Goal: Transaction & Acquisition: Download file/media

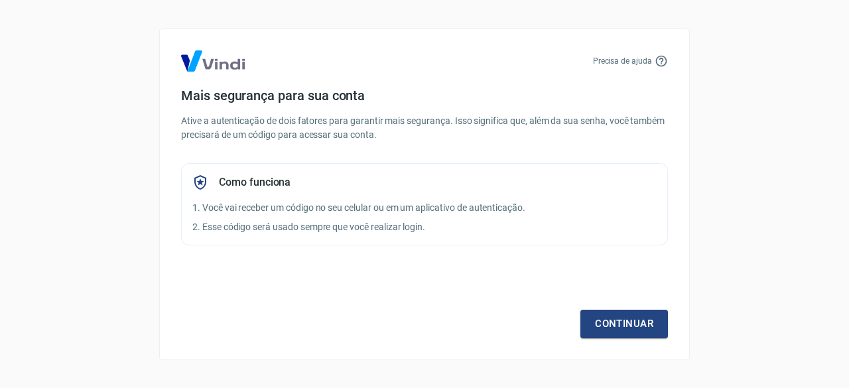
click at [509, 145] on div "Mais segurança para sua conta Ative a autenticação de dois fatores para garanti…" at bounding box center [424, 167] width 487 height 158
click at [776, 200] on div "Precisa de ajuda Mais segurança para sua conta Ative a autenticação de dois fat…" at bounding box center [424, 194] width 849 height 388
click at [267, 96] on h4 "Mais segurança para sua conta" at bounding box center [424, 96] width 487 height 16
click at [661, 63] on icon at bounding box center [661, 60] width 11 height 11
click at [620, 62] on p "Precisa de ajuda" at bounding box center [622, 61] width 59 height 12
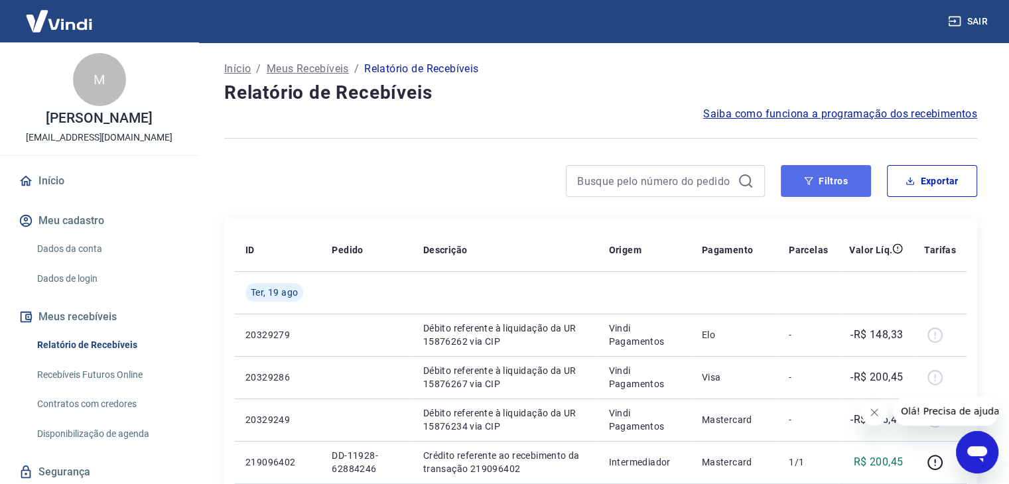
click at [815, 180] on button "Filtros" at bounding box center [826, 181] width 90 height 32
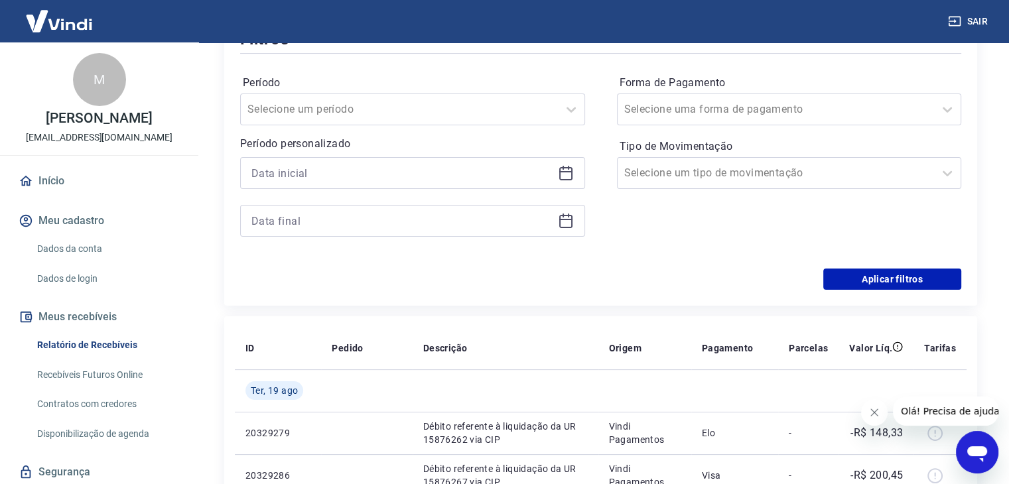
scroll to position [199, 0]
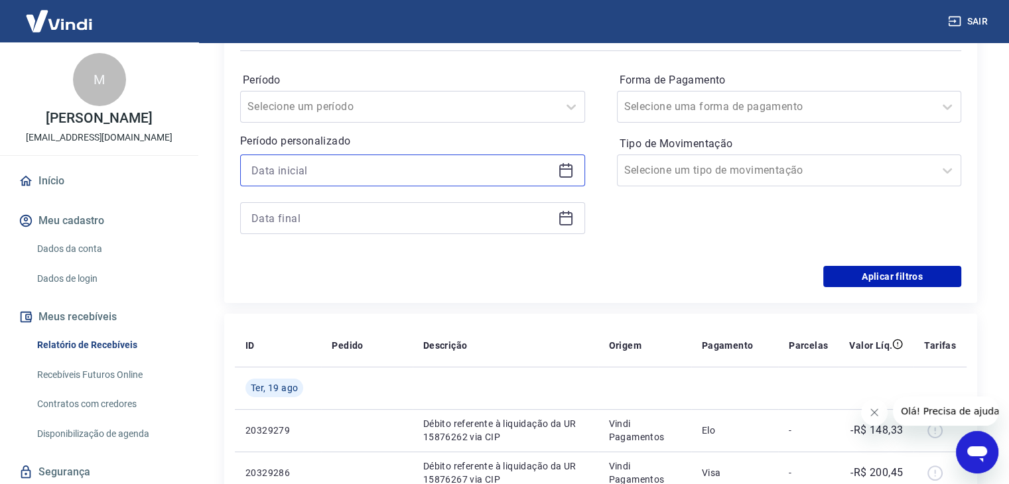
click at [473, 167] on input at bounding box center [401, 171] width 301 height 20
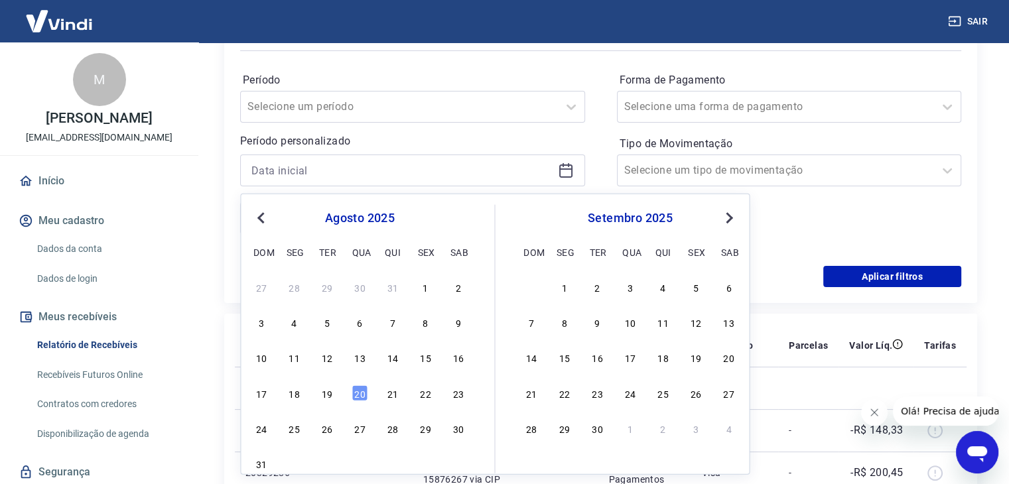
click at [262, 216] on span "Previous Month" at bounding box center [262, 217] width 0 height 15
click at [319, 288] on div "1" at bounding box center [327, 287] width 16 height 16
type input "01/07/2025"
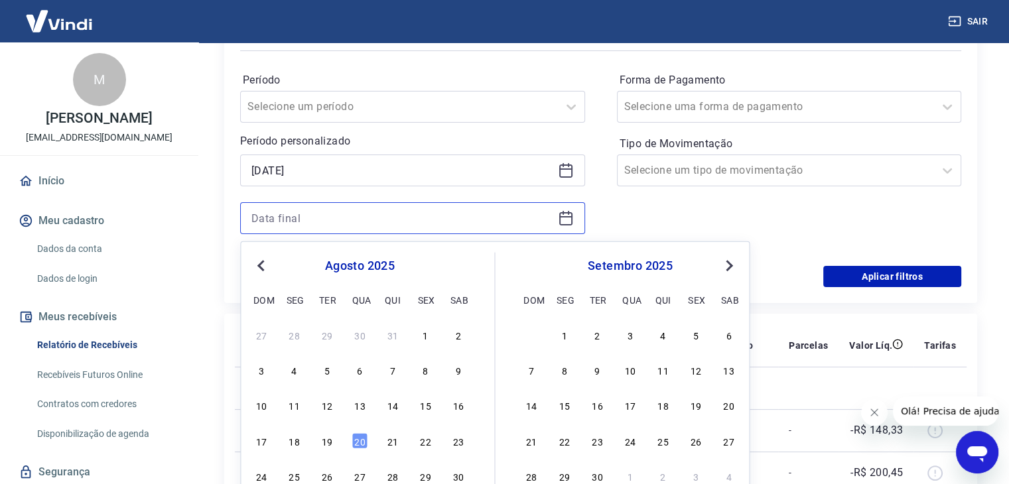
click at [337, 216] on input at bounding box center [401, 218] width 301 height 20
click at [262, 263] on span "Previous Month" at bounding box center [262, 264] width 0 height 15
drag, startPoint x: 321, startPoint y: 335, endPoint x: 358, endPoint y: 319, distance: 40.4
click at [322, 335] on div "1" at bounding box center [327, 335] width 16 height 16
type input "01/07/2025"
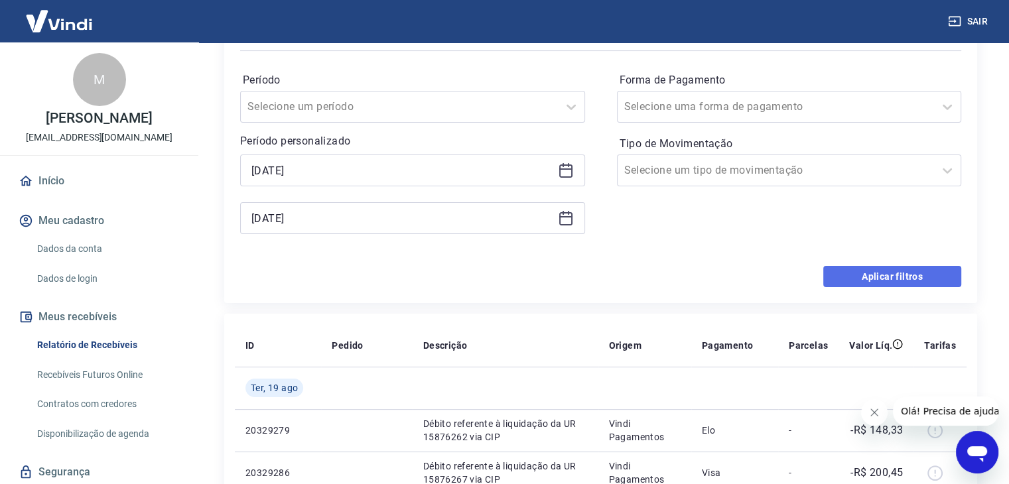
click at [857, 285] on button "Aplicar filtros" at bounding box center [892, 276] width 138 height 21
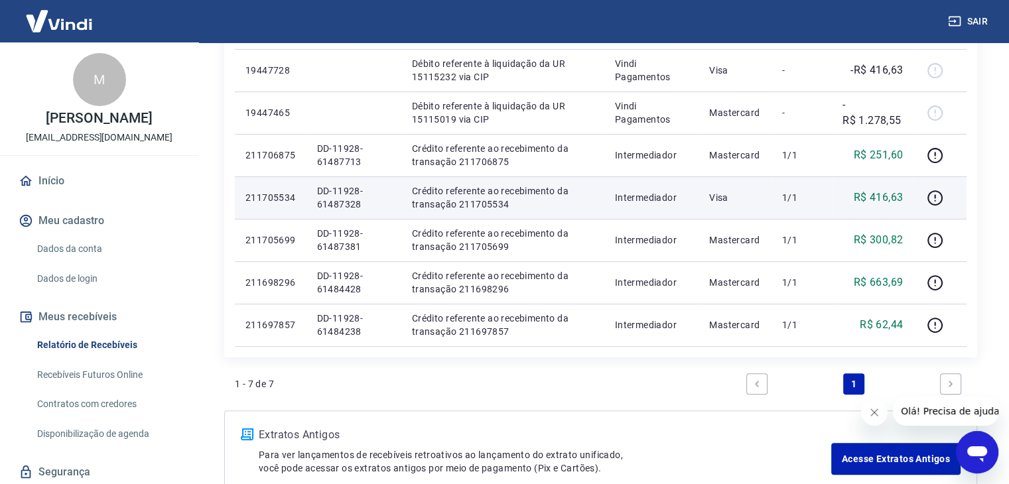
scroll to position [265, 0]
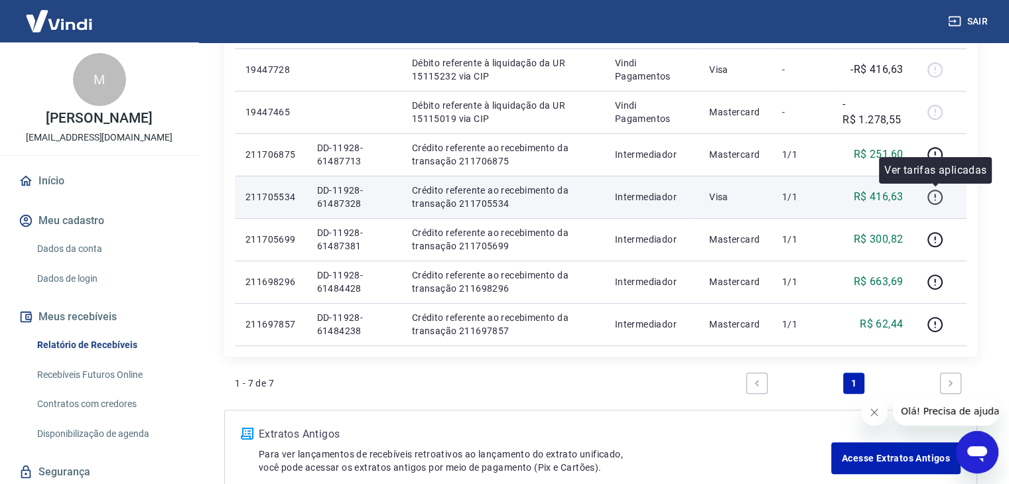
click at [935, 196] on icon "button" at bounding box center [934, 196] width 1 height 4
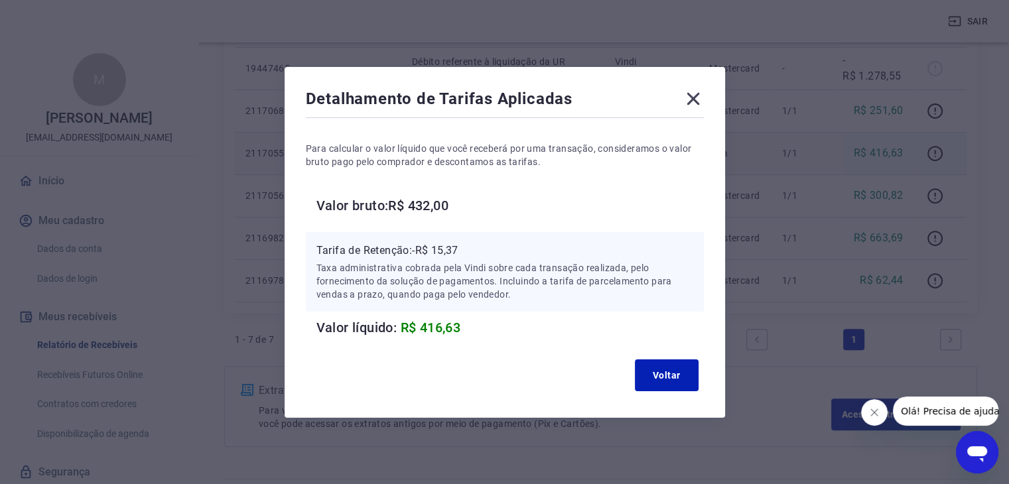
scroll to position [278, 0]
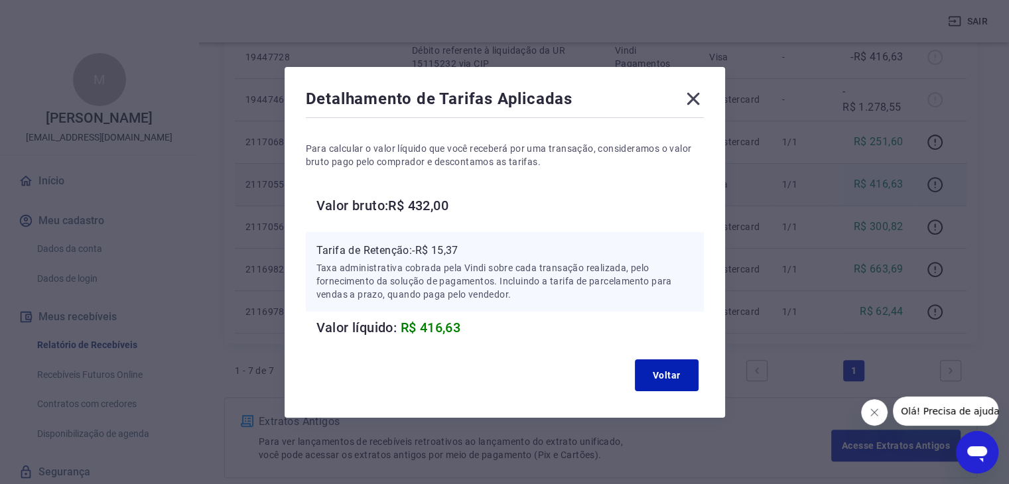
click at [685, 92] on div "Detalhamento de Tarifas Aplicadas" at bounding box center [505, 101] width 398 height 27
click at [694, 98] on icon at bounding box center [693, 98] width 21 height 21
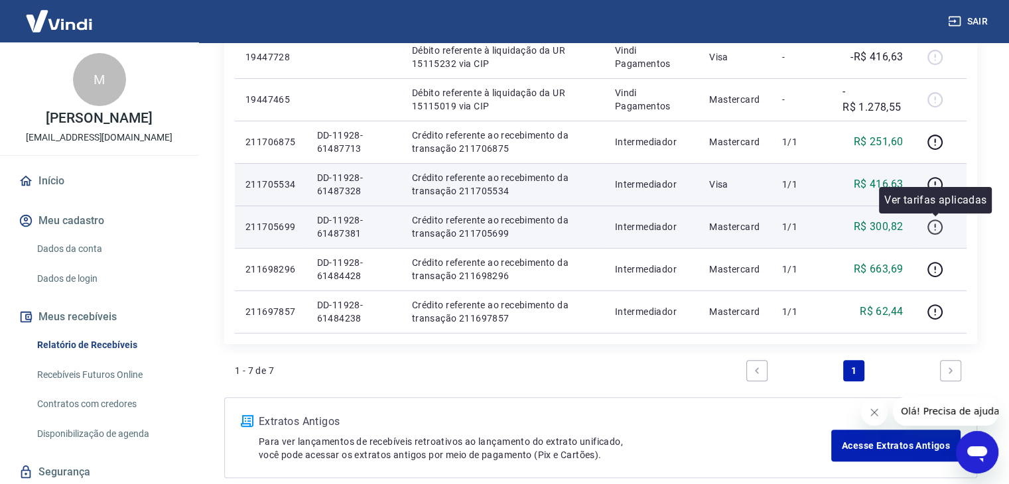
click at [936, 225] on icon "button" at bounding box center [934, 226] width 1 height 4
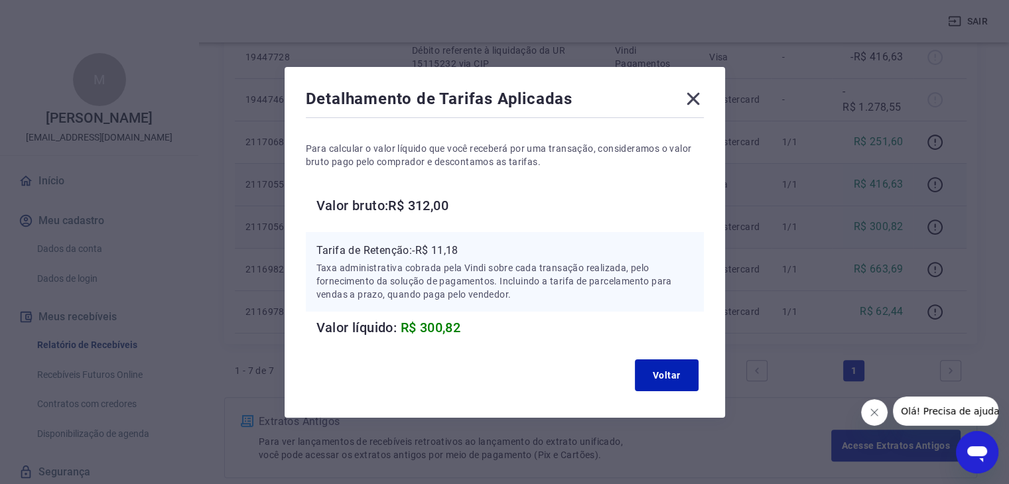
click at [699, 102] on icon at bounding box center [693, 98] width 13 height 13
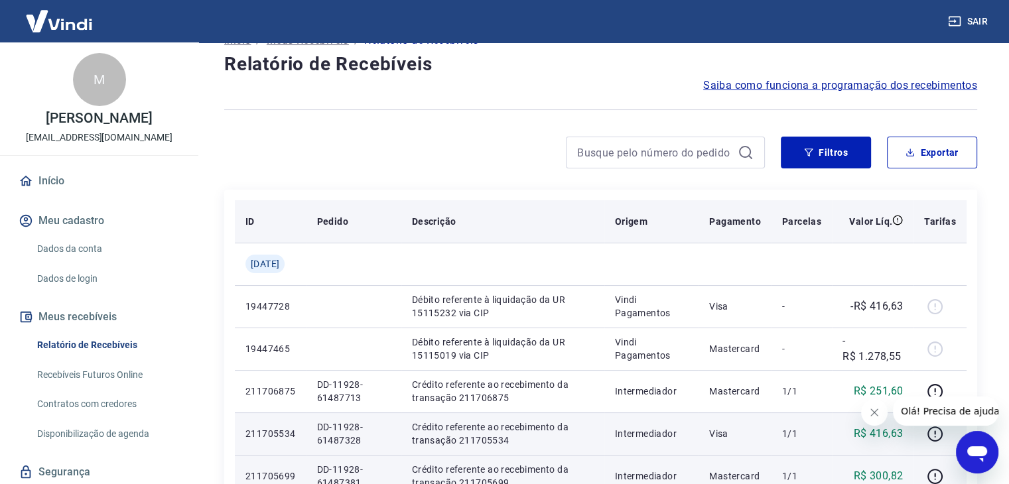
scroll to position [13, 0]
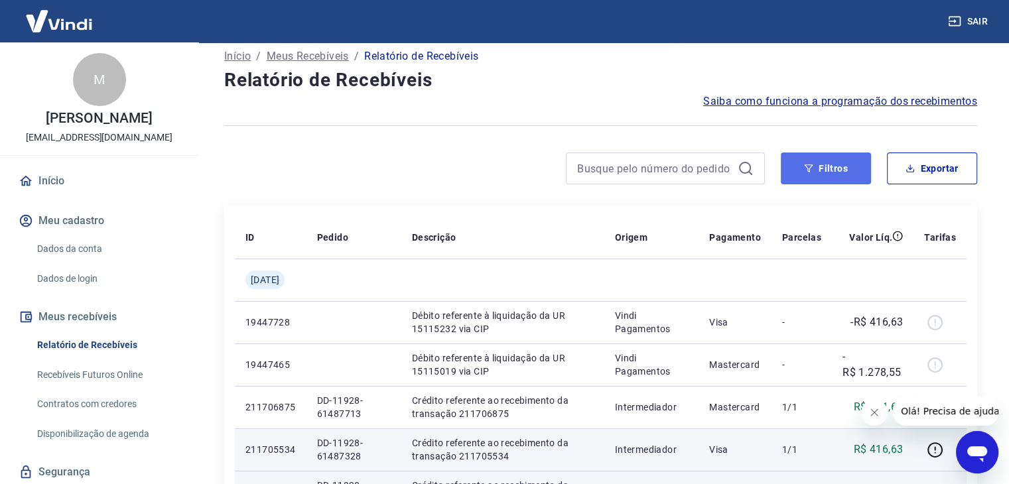
click at [817, 165] on button "Filtros" at bounding box center [826, 169] width 90 height 32
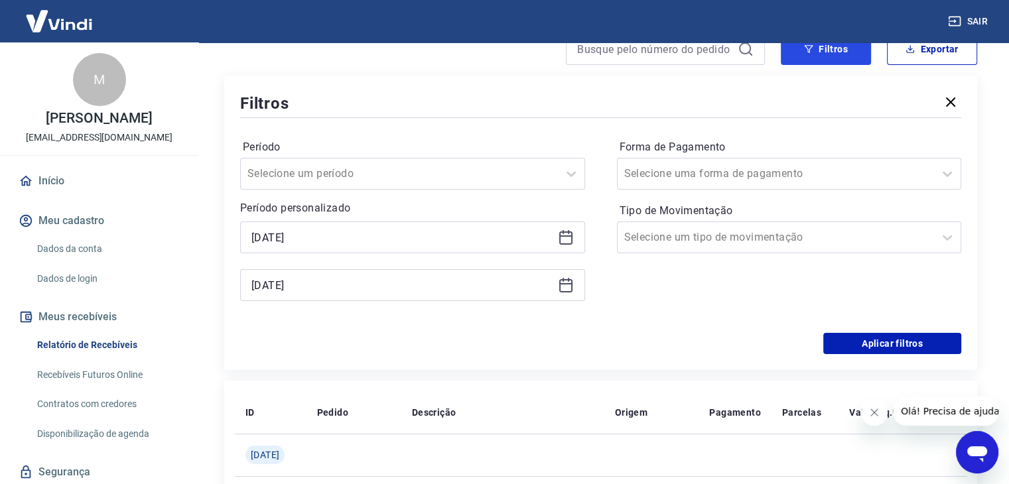
scroll to position [145, 0]
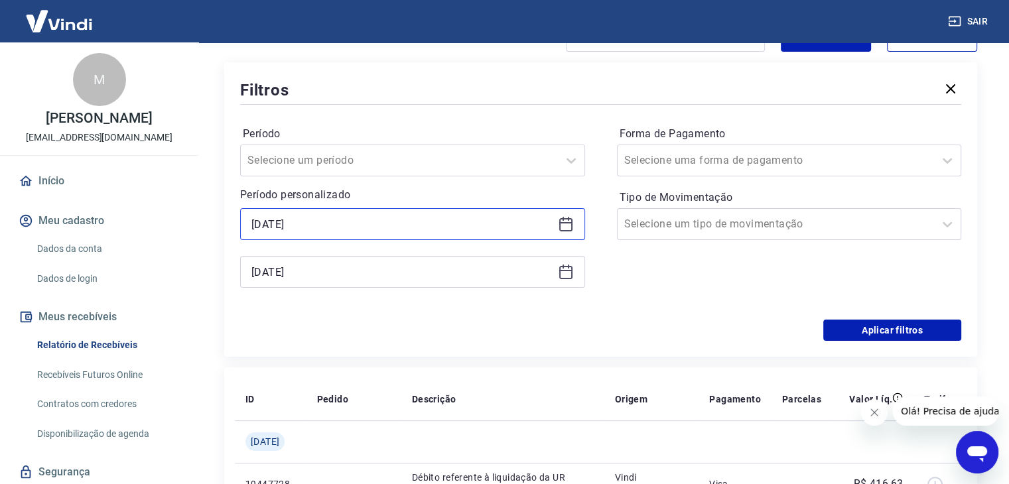
click at [405, 229] on input "01/07/2025" at bounding box center [401, 224] width 301 height 20
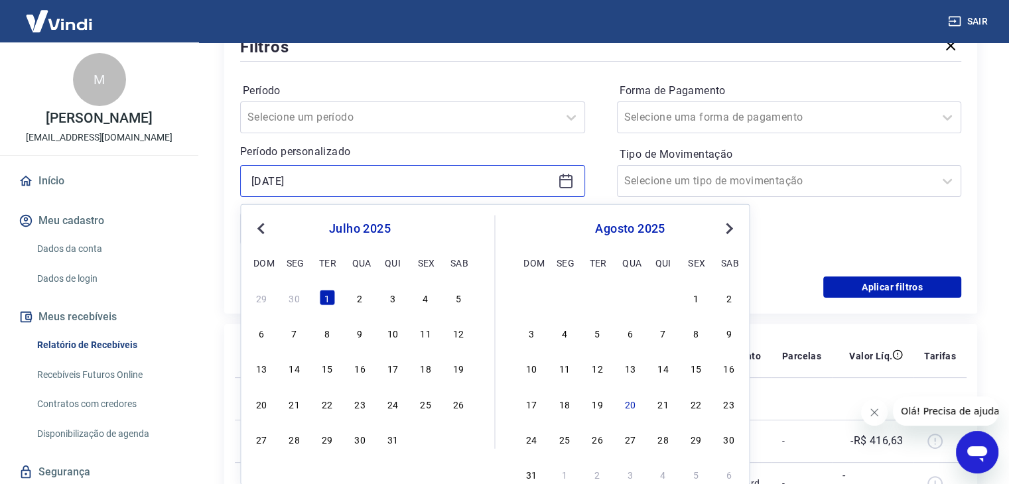
scroll to position [212, 0]
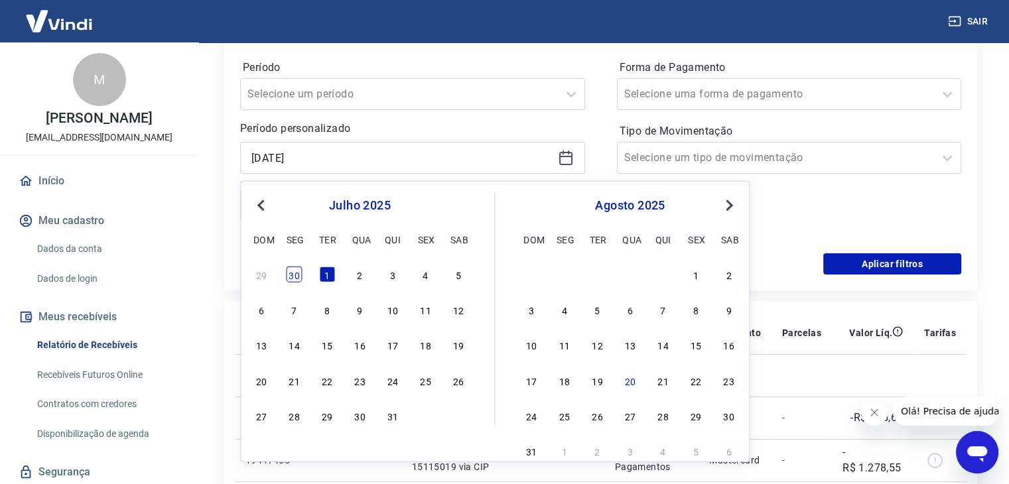
click at [295, 275] on div "30" at bounding box center [295, 275] width 16 height 16
type input "30/06/2025"
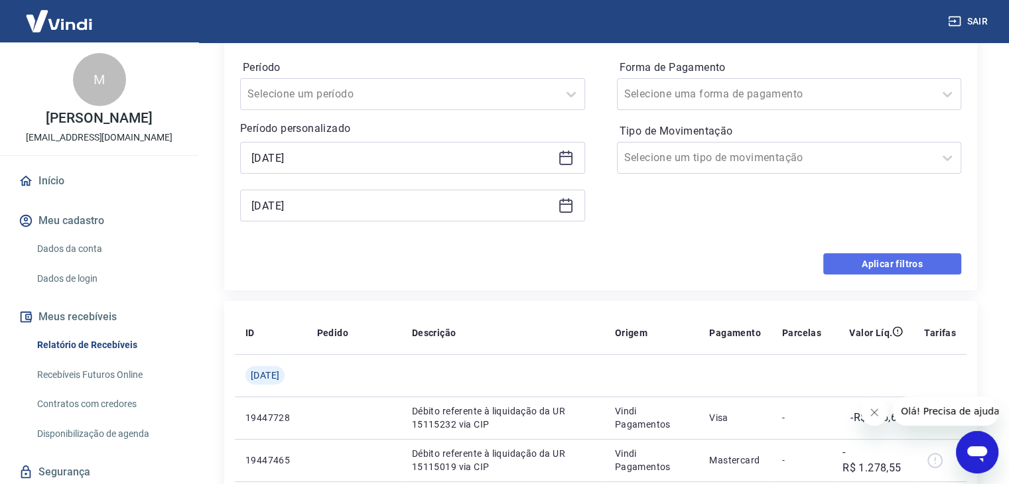
click at [876, 263] on button "Aplicar filtros" at bounding box center [892, 263] width 138 height 21
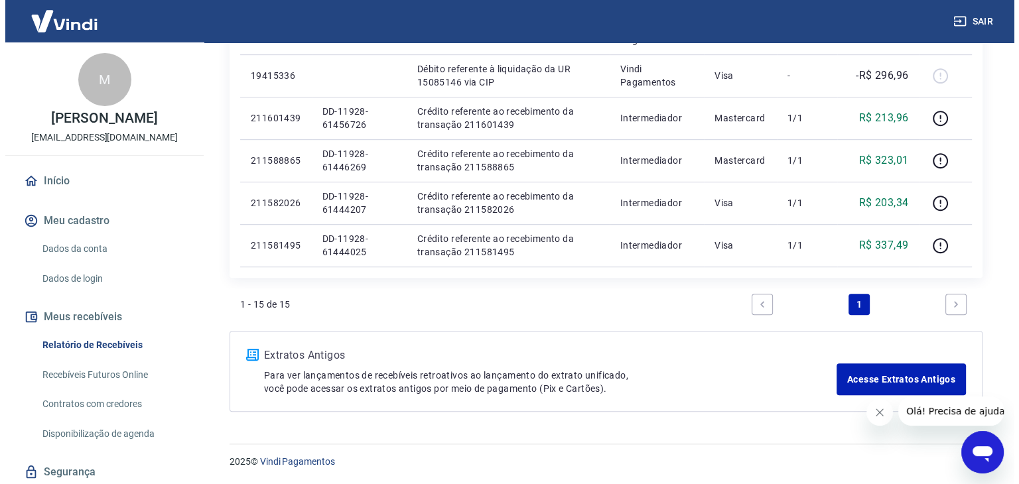
scroll to position [594, 0]
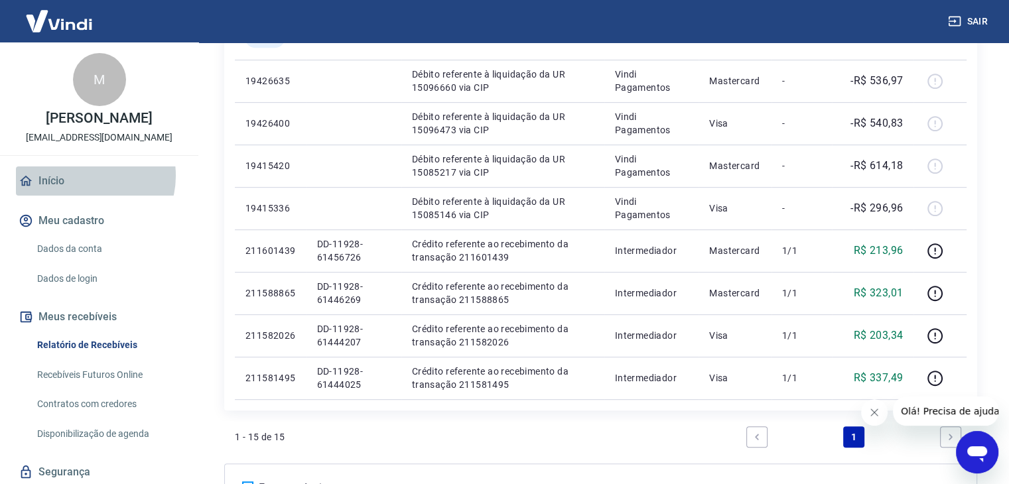
click at [87, 176] on link "Início" at bounding box center [99, 181] width 167 height 29
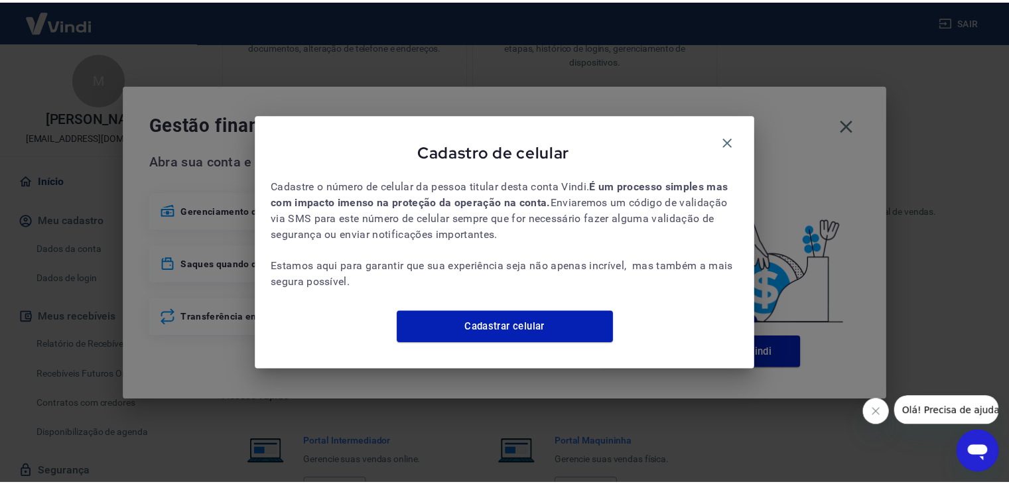
scroll to position [605, 0]
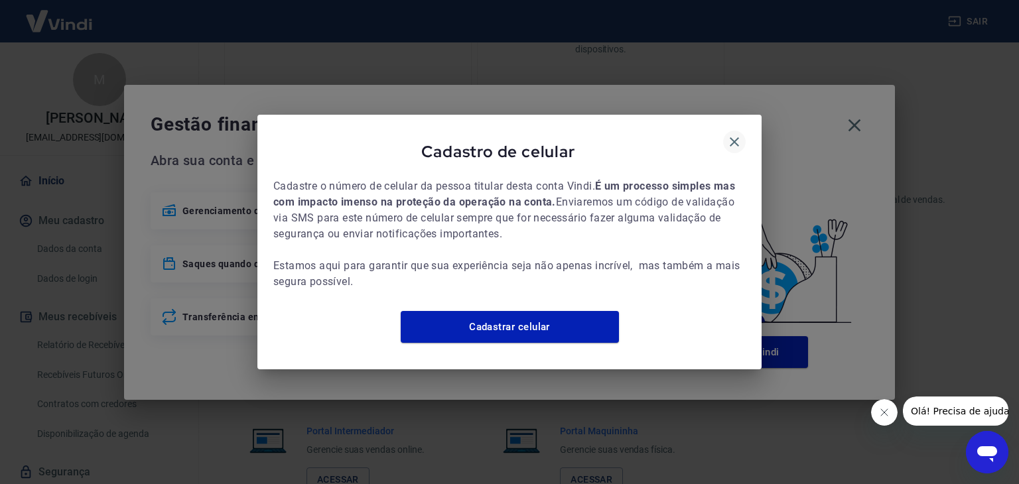
click at [739, 136] on icon "button" at bounding box center [735, 142] width 16 height 16
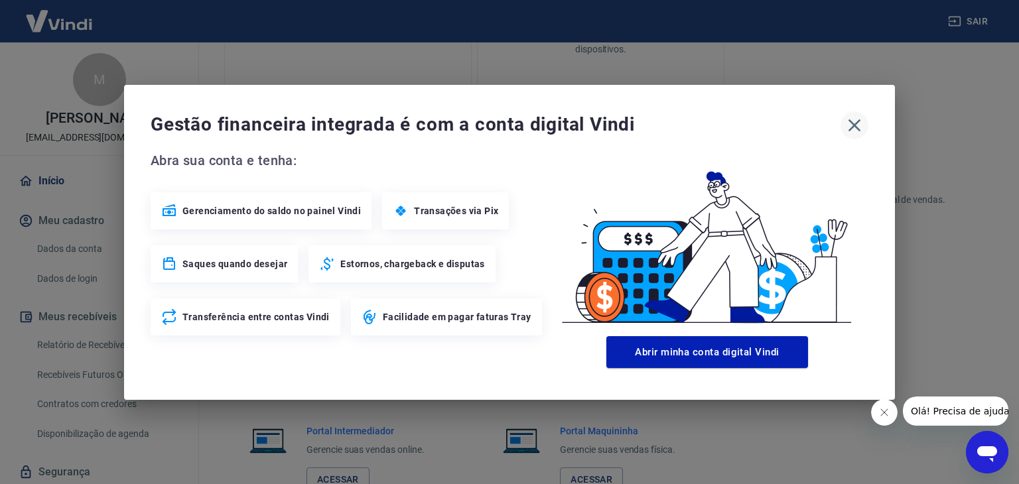
click at [851, 123] on icon "button" at bounding box center [854, 125] width 21 height 21
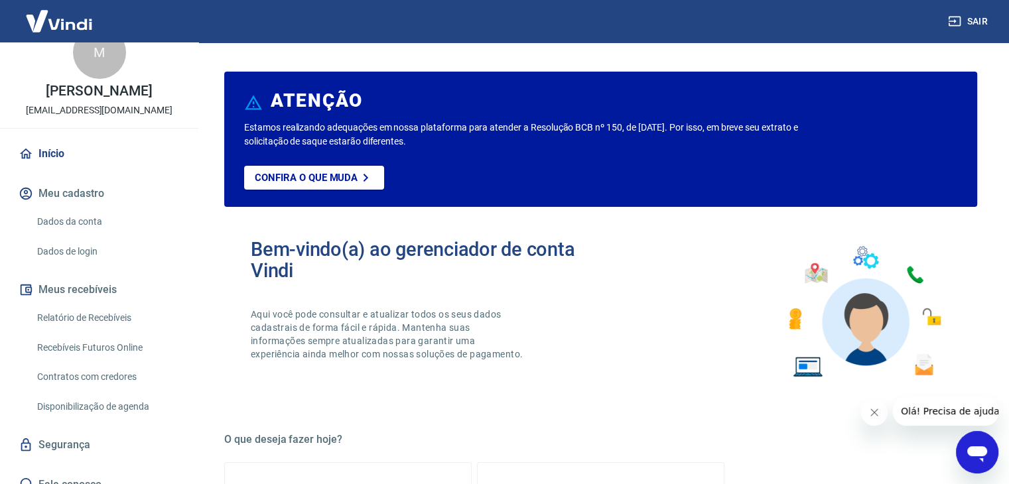
scroll to position [42, 0]
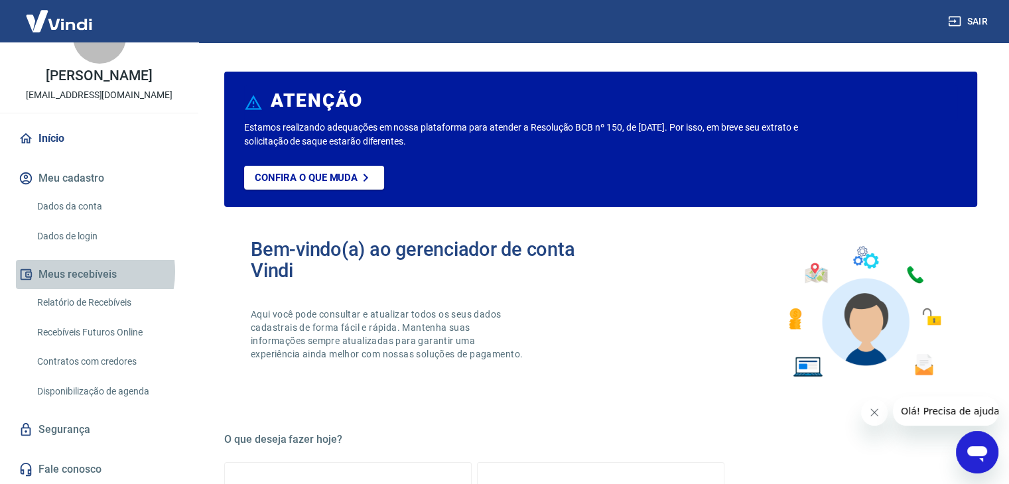
click at [80, 272] on button "Meus recebíveis" at bounding box center [99, 274] width 167 height 29
click at [93, 303] on link "Relatório de Recebíveis" at bounding box center [107, 302] width 151 height 27
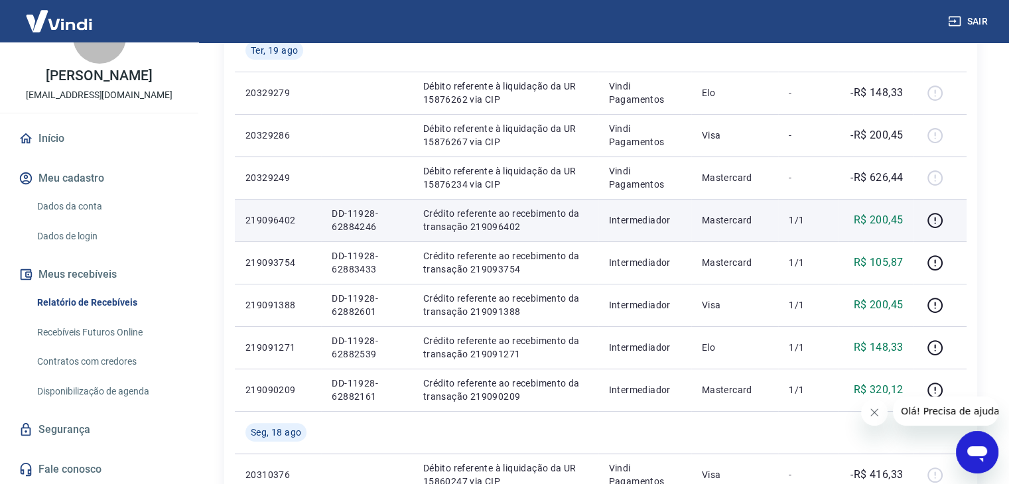
scroll to position [265, 0]
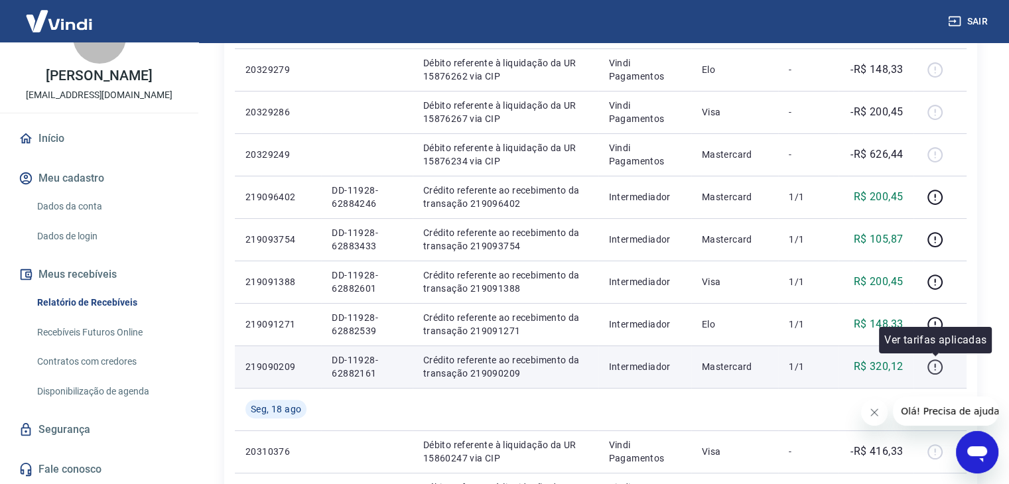
click at [932, 361] on icon "button" at bounding box center [935, 367] width 15 height 15
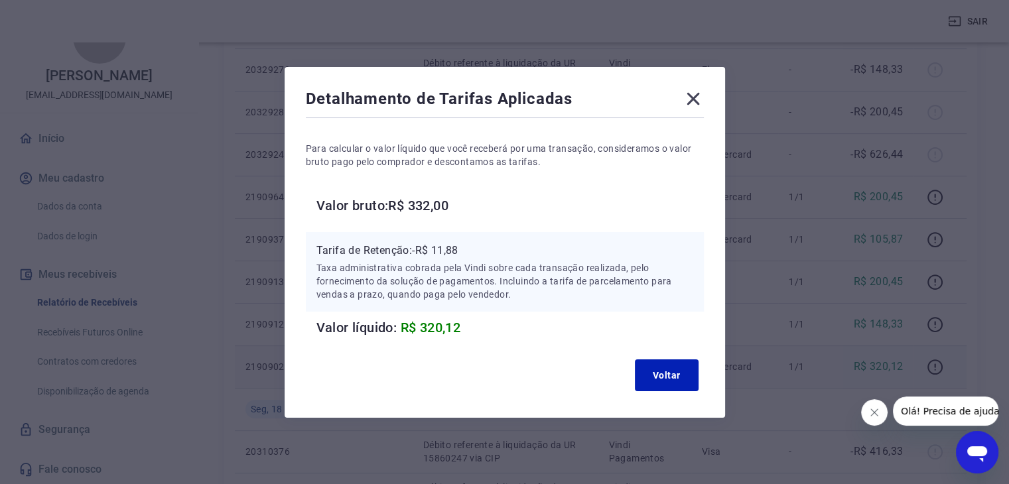
click at [704, 97] on icon at bounding box center [693, 98] width 21 height 21
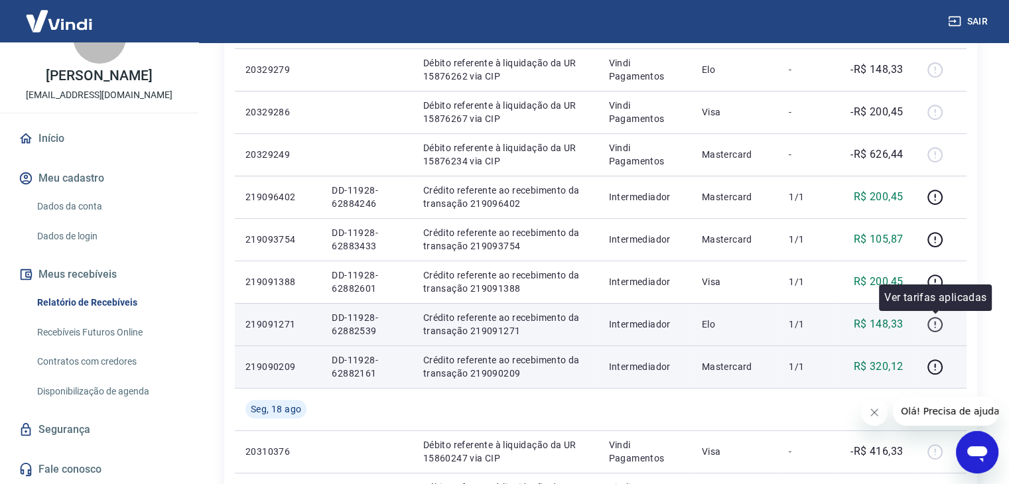
click at [937, 322] on icon "button" at bounding box center [935, 324] width 17 height 17
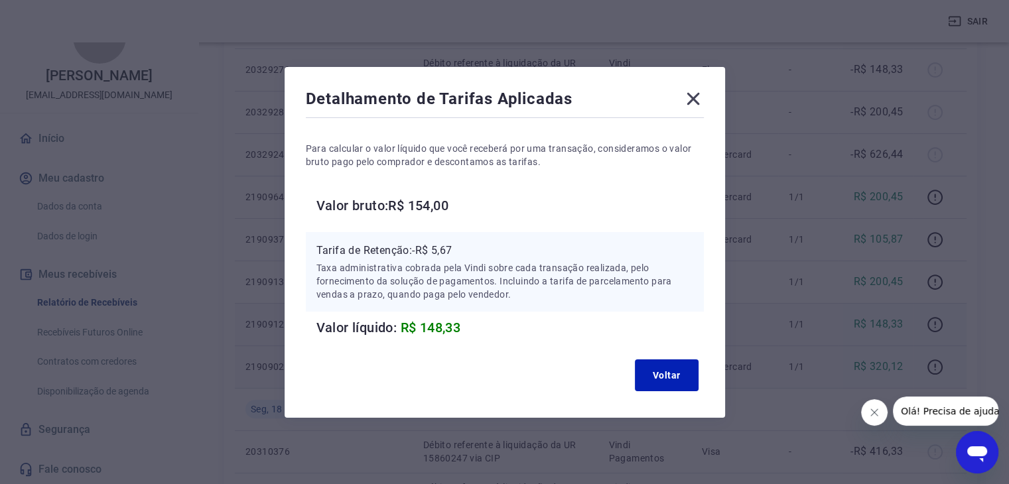
click at [699, 98] on icon at bounding box center [693, 98] width 13 height 13
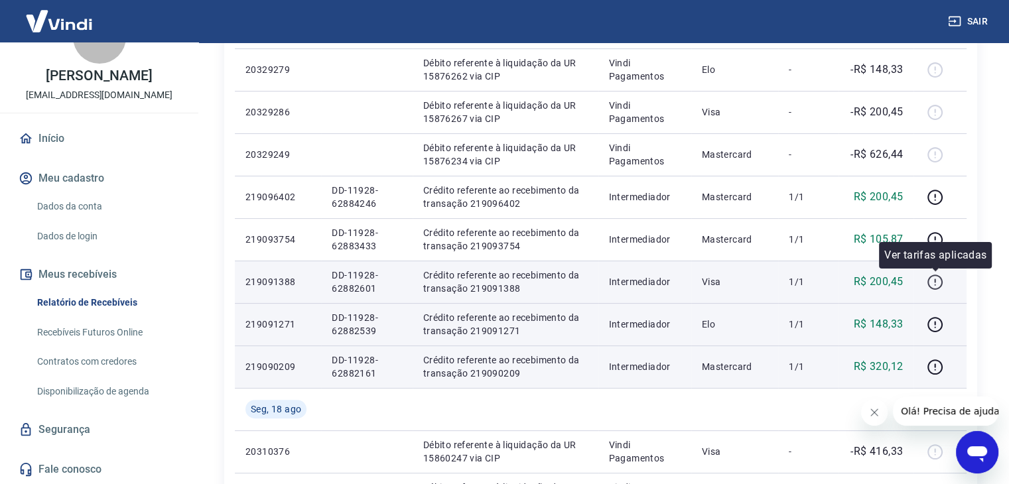
click at [942, 288] on icon "button" at bounding box center [935, 282] width 17 height 17
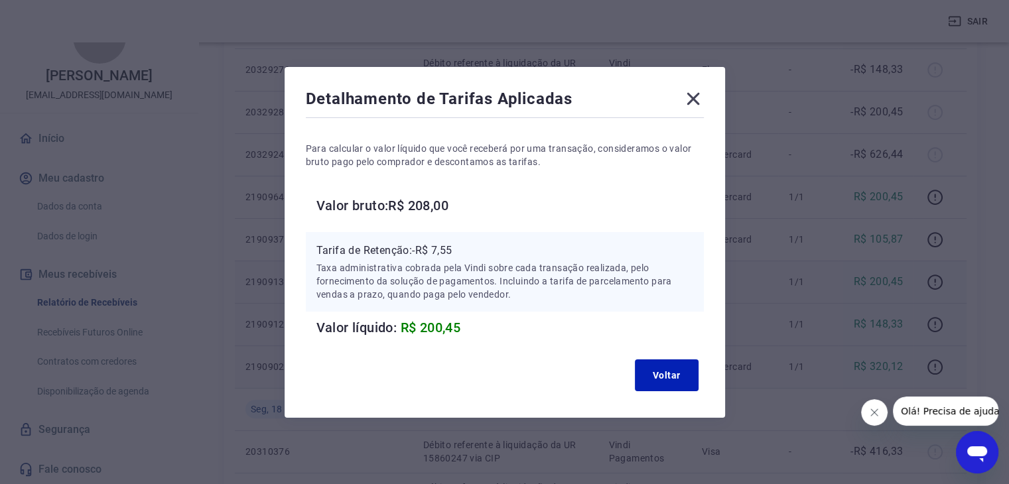
click at [693, 96] on icon at bounding box center [693, 98] width 21 height 21
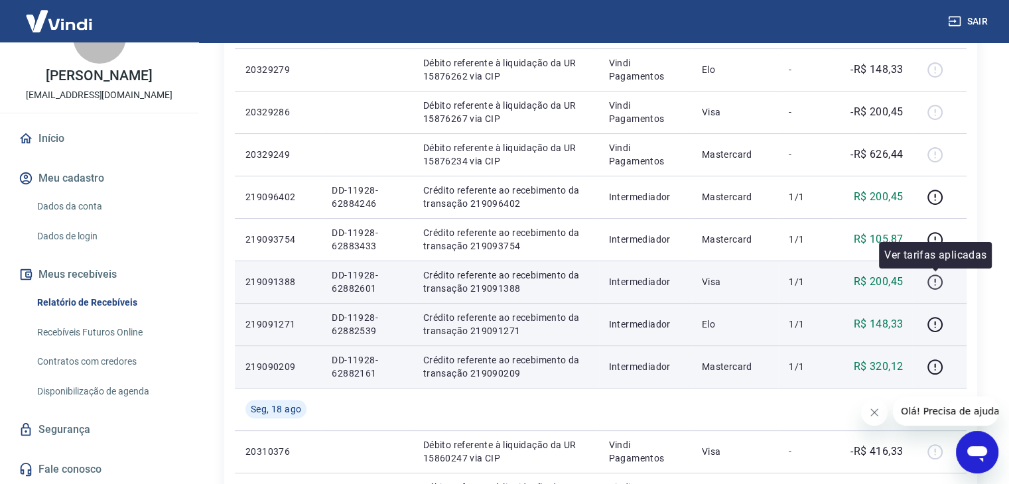
click at [941, 283] on icon "button" at bounding box center [935, 282] width 17 height 17
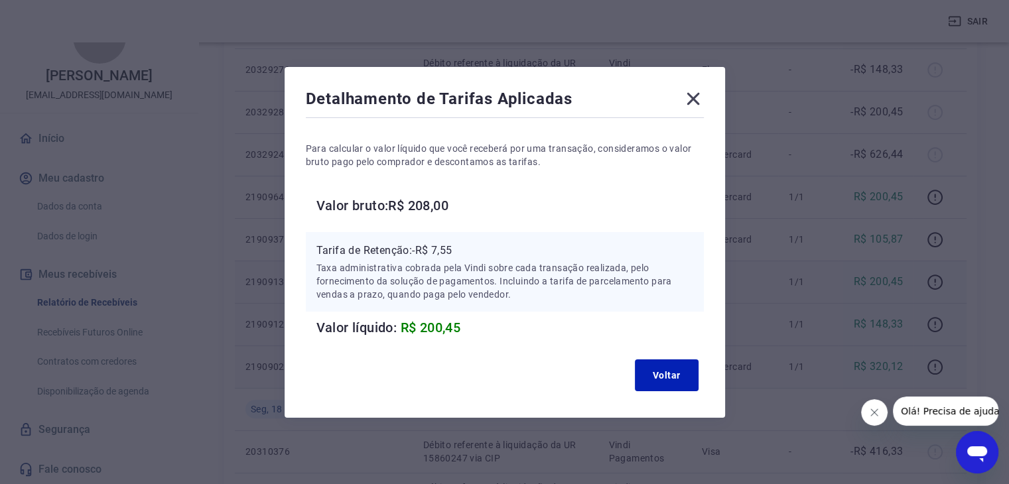
click at [699, 102] on icon at bounding box center [693, 98] width 21 height 21
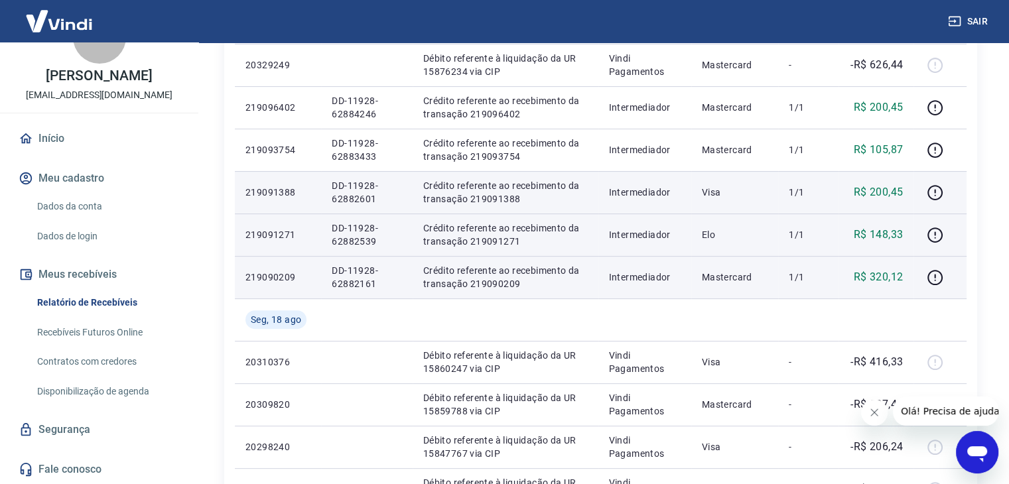
scroll to position [332, 0]
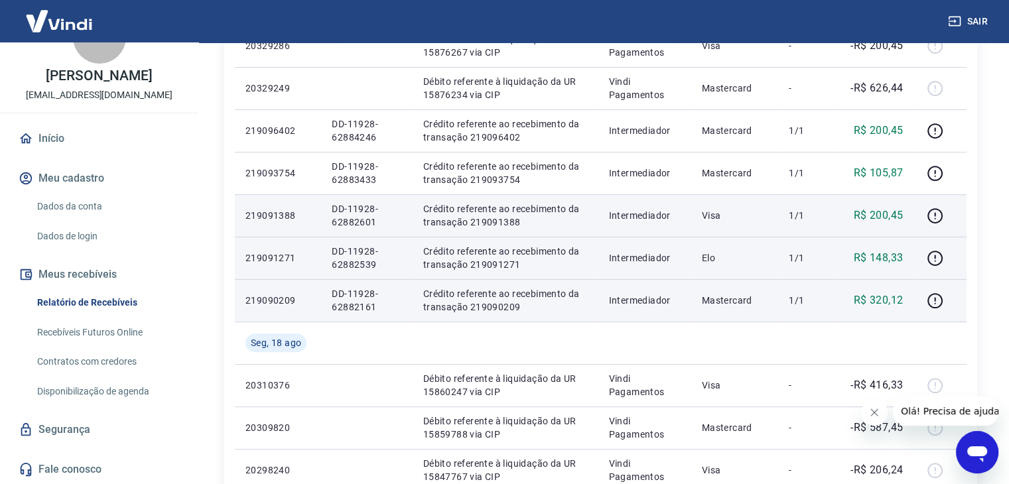
click at [745, 300] on p "Mastercard" at bounding box center [735, 300] width 66 height 13
click at [930, 297] on icon "button" at bounding box center [935, 300] width 15 height 15
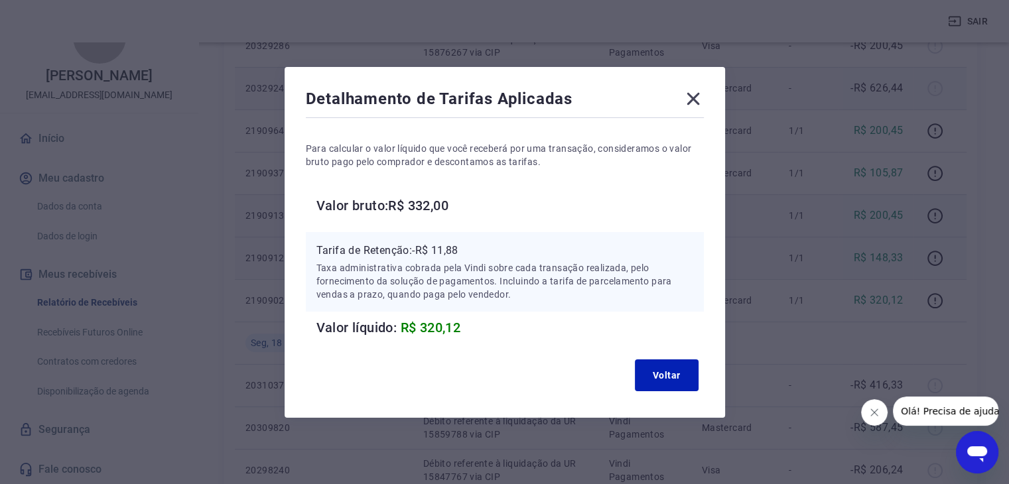
click at [695, 96] on icon at bounding box center [693, 98] width 21 height 21
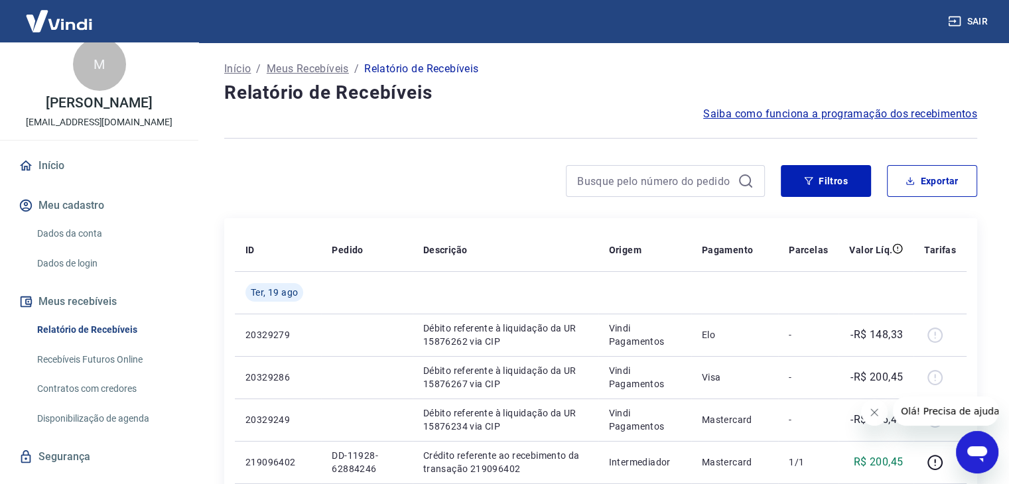
scroll to position [0, 0]
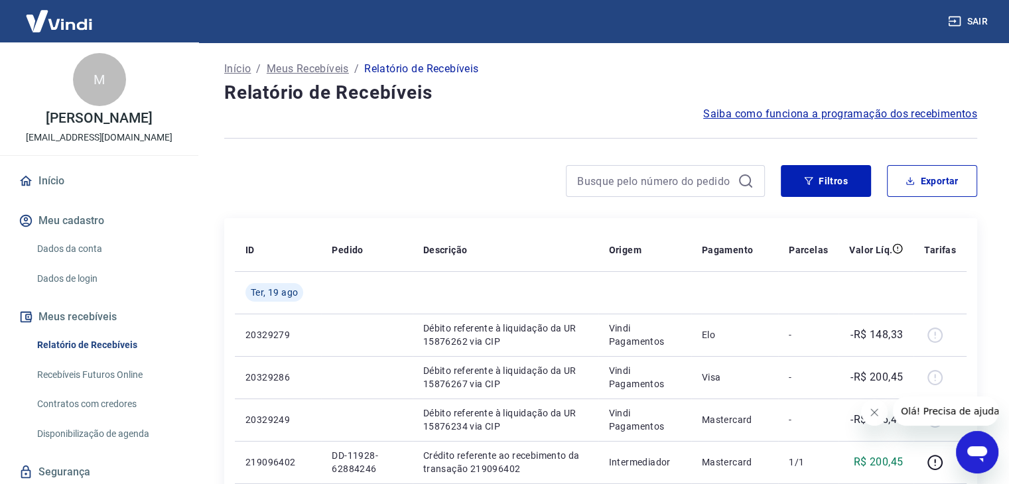
click at [52, 20] on img at bounding box center [59, 21] width 86 height 40
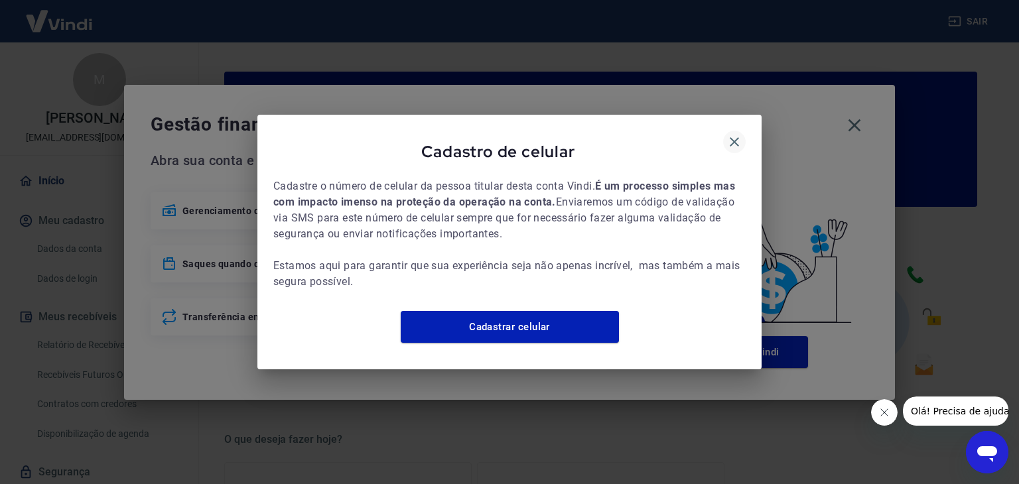
click at [733, 134] on icon "button" at bounding box center [735, 142] width 16 height 16
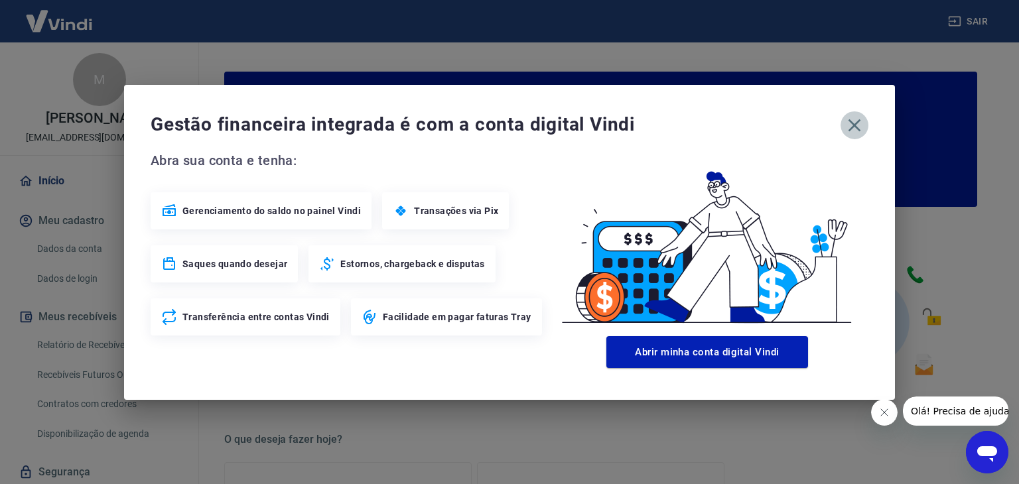
click at [858, 125] on icon "button" at bounding box center [854, 125] width 21 height 21
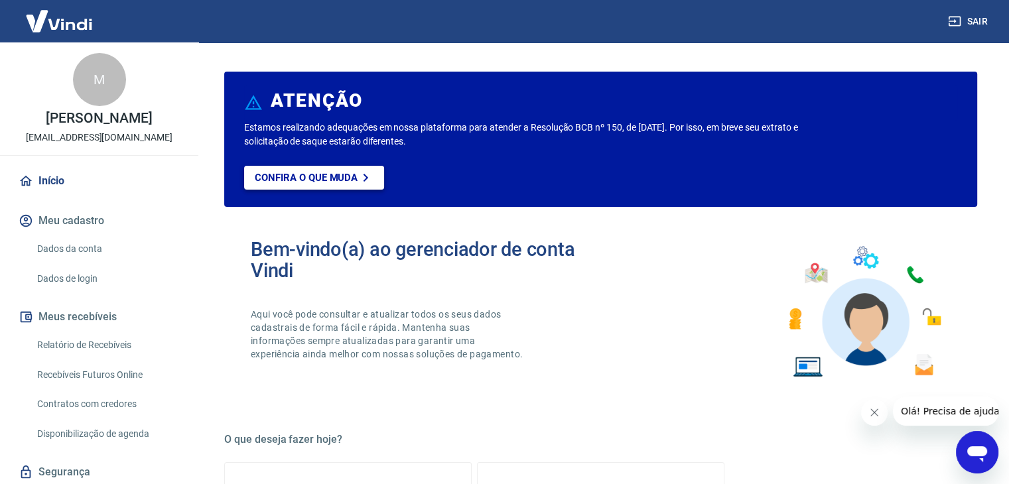
click at [324, 178] on p "Confira o que muda" at bounding box center [306, 178] width 103 height 12
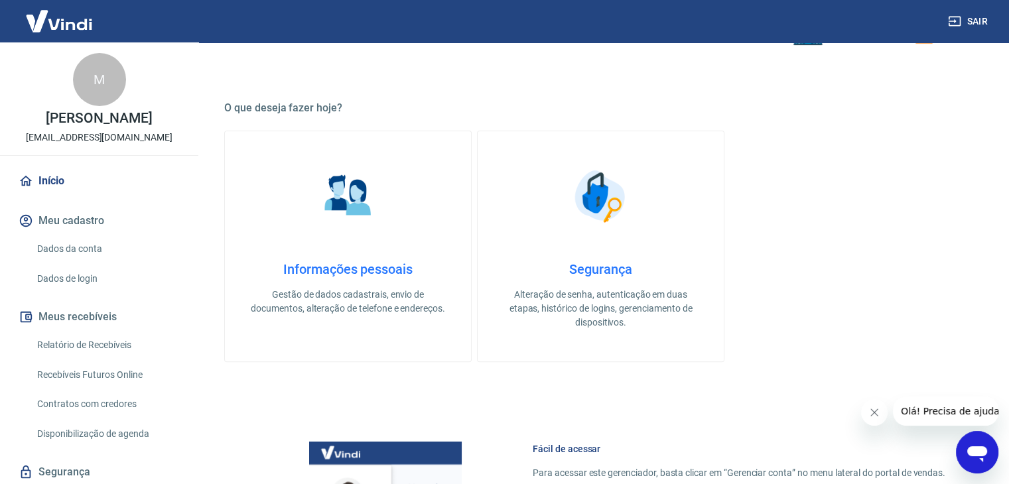
click at [60, 180] on link "Início" at bounding box center [99, 181] width 167 height 29
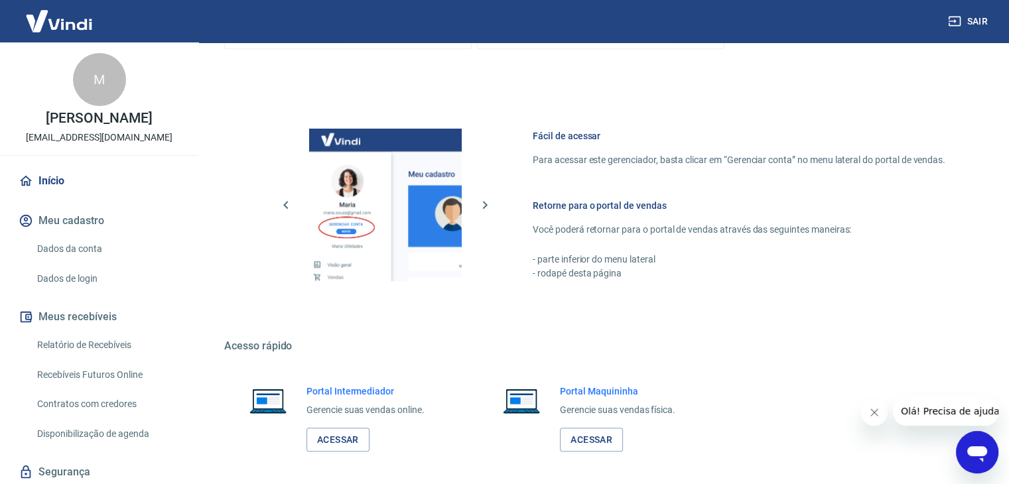
scroll to position [701, 0]
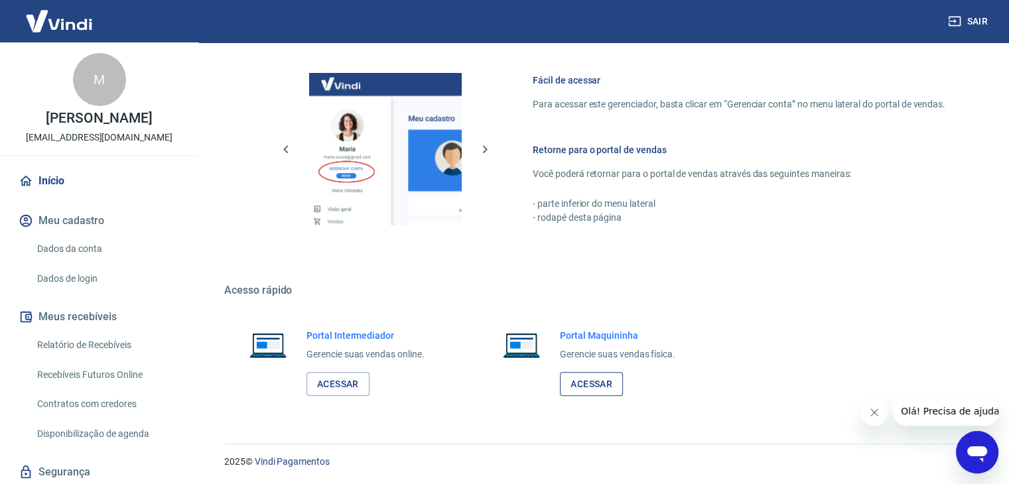
click at [597, 383] on link "Acessar" at bounding box center [591, 384] width 63 height 25
click at [342, 384] on link "Acessar" at bounding box center [338, 384] width 63 height 25
click at [346, 383] on link "Acessar" at bounding box center [338, 384] width 63 height 25
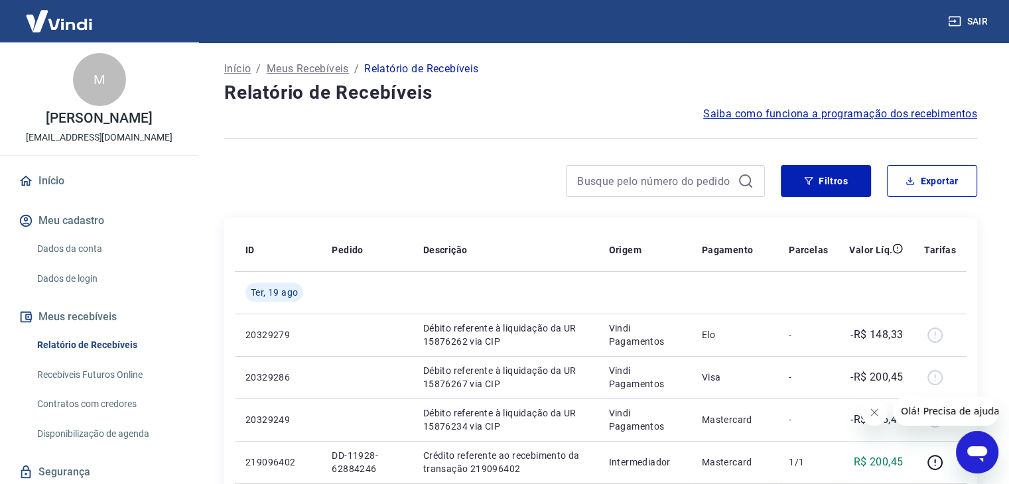
scroll to position [133, 0]
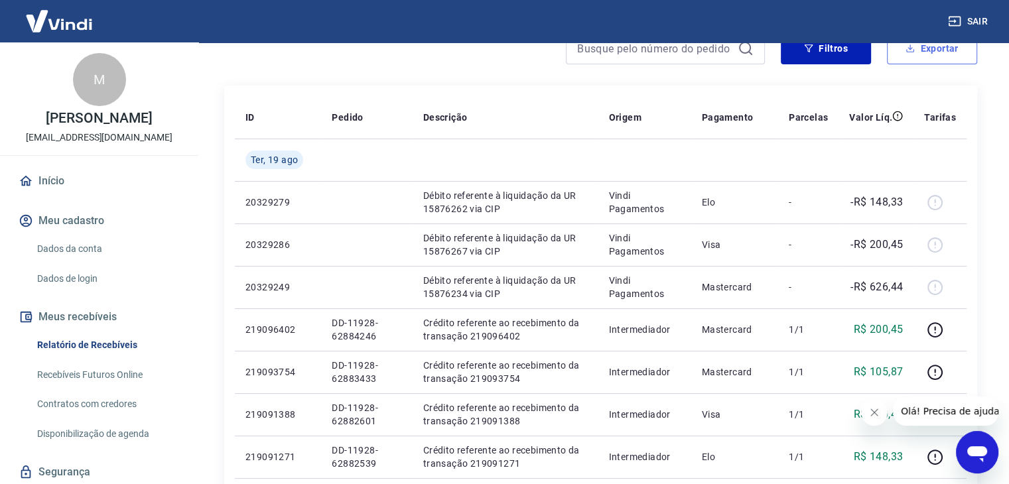
click at [924, 56] on button "Exportar" at bounding box center [932, 49] width 90 height 32
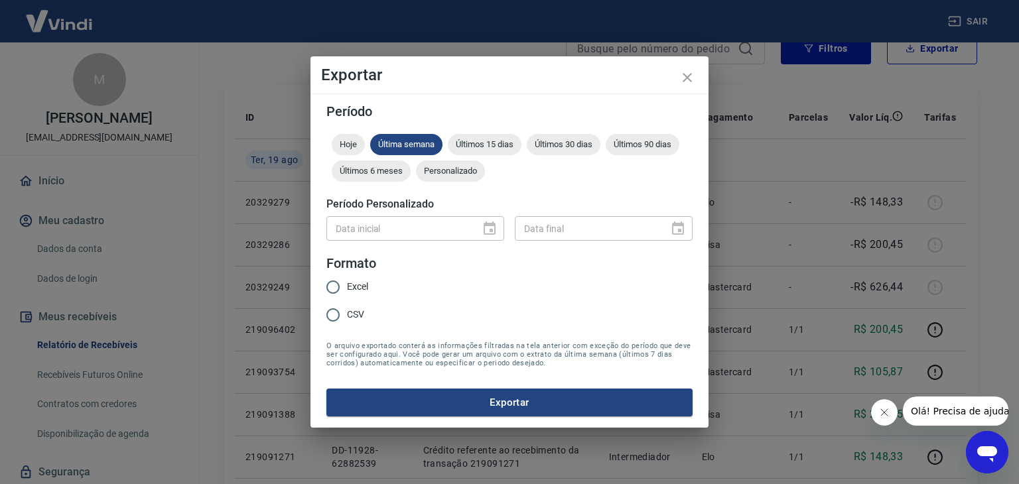
click at [480, 230] on div "Data inicial" at bounding box center [415, 228] width 178 height 25
click at [488, 226] on div "Data inicial" at bounding box center [415, 228] width 178 height 25
click at [465, 174] on span "Personalizado" at bounding box center [450, 171] width 69 height 10
click at [490, 227] on icon "Choose date" at bounding box center [490, 229] width 16 height 16
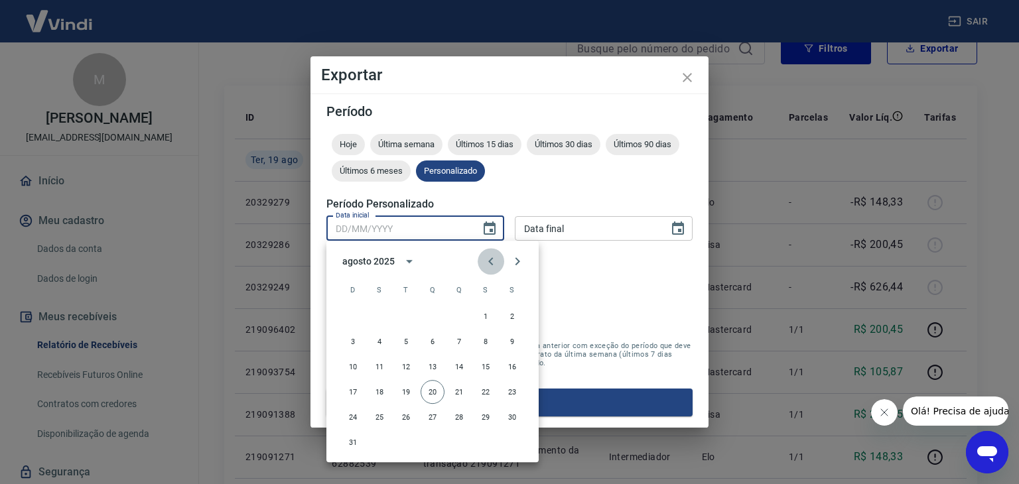
click at [487, 263] on icon "Previous month" at bounding box center [491, 261] width 16 height 16
click at [458, 394] on button "26" at bounding box center [459, 392] width 24 height 24
type input "[DATE]"
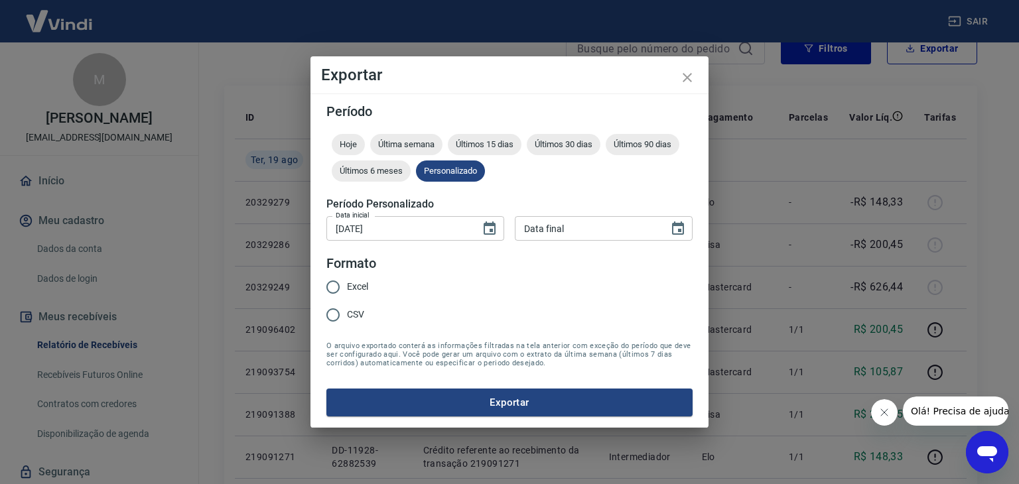
type input "DD/MM/YYYY"
click at [592, 226] on input "DD/MM/YYYY" at bounding box center [587, 228] width 145 height 25
click at [682, 231] on icon "Choose date" at bounding box center [678, 229] width 16 height 16
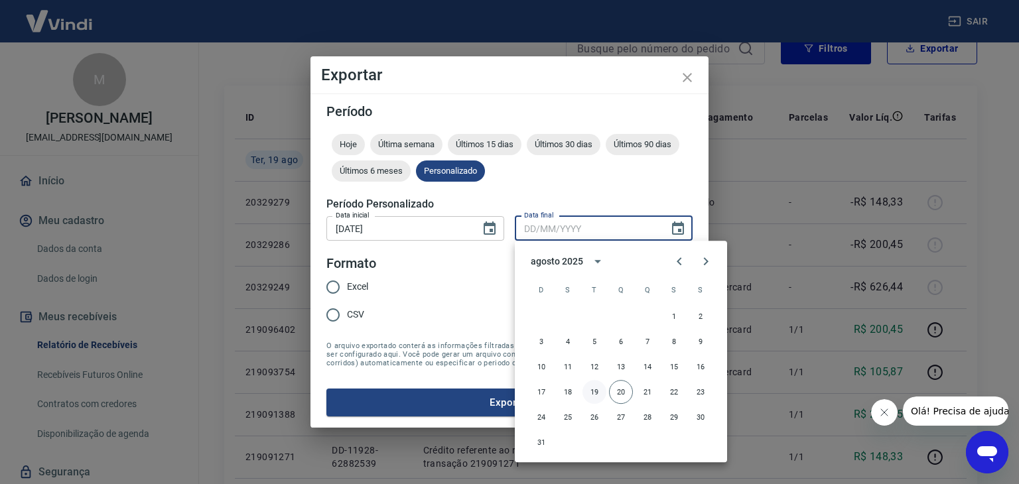
click at [595, 385] on button "19" at bounding box center [595, 392] width 24 height 24
type input "[DATE]"
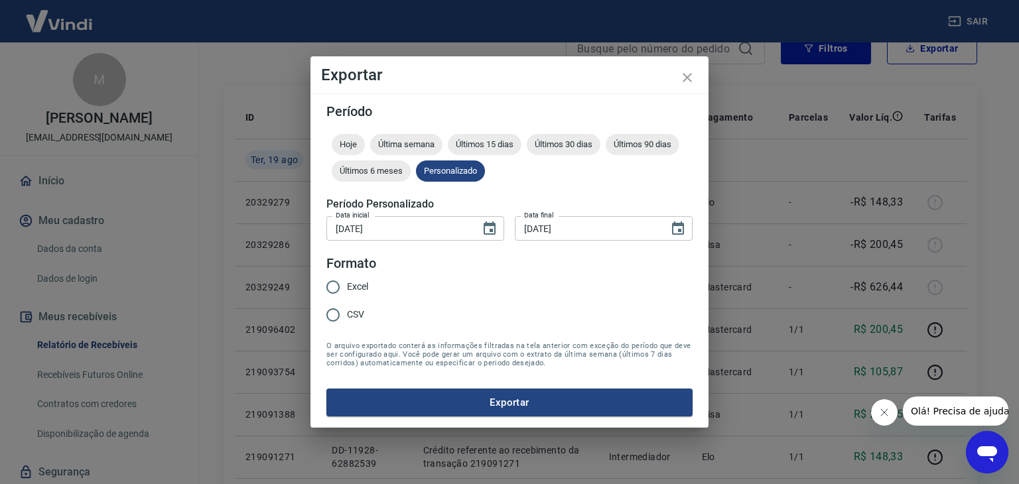
click at [354, 287] on span "Excel" at bounding box center [357, 287] width 21 height 14
click at [347, 287] on input "Excel" at bounding box center [333, 287] width 28 height 28
radio input "true"
click at [500, 415] on button "Exportar" at bounding box center [509, 403] width 366 height 28
